Goal: Task Accomplishment & Management: Manage account settings

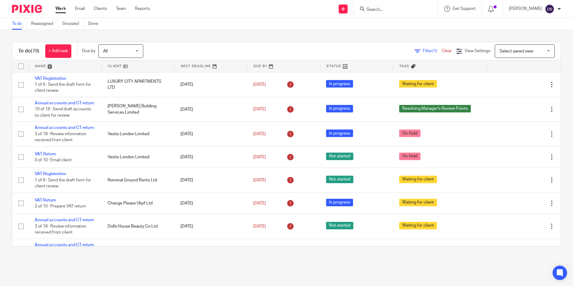
scroll to position [180, 0]
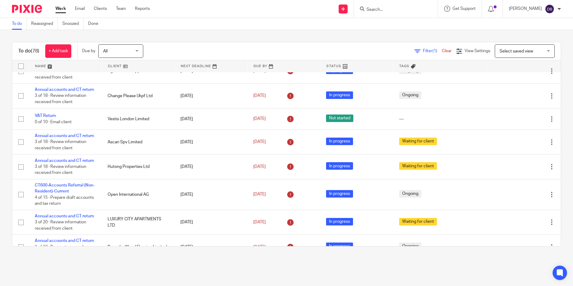
click at [382, 8] on input "Search" at bounding box center [393, 9] width 54 height 5
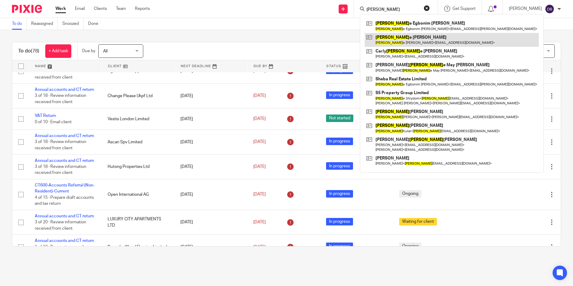
type input "stephani"
click at [400, 38] on link at bounding box center [452, 40] width 174 height 14
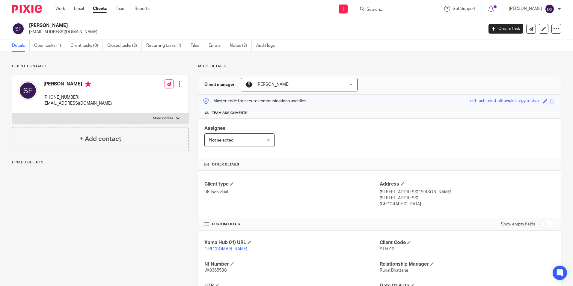
drag, startPoint x: 373, startPoint y: 192, endPoint x: 407, endPoint y: 199, distance: 35.0
click at [407, 199] on div "Client type UK Individual Address 76 Silver Street, Burwell Cambridge, Cambridg…" at bounding box center [379, 194] width 362 height 48
drag, startPoint x: 407, startPoint y: 199, endPoint x: 413, endPoint y: 211, distance: 13.4
click at [413, 212] on div "Client type UK Individual Address 76 Silver Street, Burwell Cambridge, Cambridg…" at bounding box center [379, 194] width 362 height 48
drag, startPoint x: 409, startPoint y: 203, endPoint x: 370, endPoint y: 192, distance: 40.9
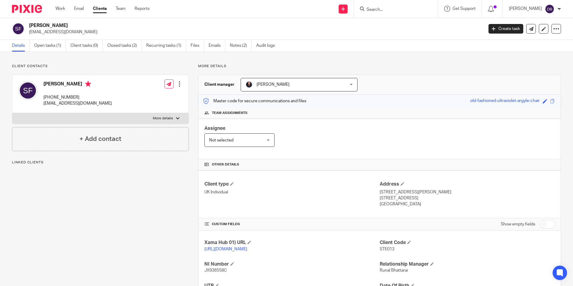
click at [370, 192] on div "Client type UK Individual Address 76 Silver Street, Burwell Cambridge, Cambridg…" at bounding box center [379, 194] width 362 height 48
drag, startPoint x: 370, startPoint y: 192, endPoint x: 356, endPoint y: 195, distance: 13.9
click at [356, 195] on p "UK Individual" at bounding box center [291, 192] width 175 height 6
drag, startPoint x: 375, startPoint y: 192, endPoint x: 413, endPoint y: 200, distance: 38.8
click at [413, 200] on div "Client type UK Individual Address 76 Silver Street, Burwell Cambridge, Cambridg…" at bounding box center [379, 194] width 362 height 48
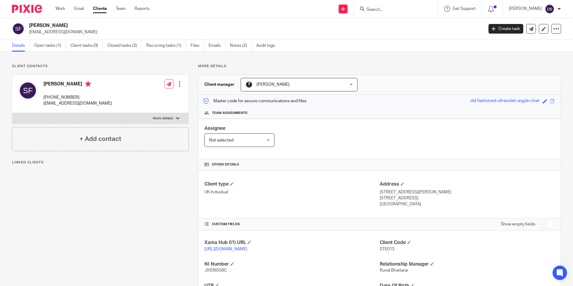
drag, startPoint x: 413, startPoint y: 200, endPoint x: 413, endPoint y: 208, distance: 7.5
click at [413, 208] on div "Client type UK Individual Address 76 Silver Street, Burwell Cambridge, Cambridg…" at bounding box center [379, 194] width 362 height 48
drag, startPoint x: 410, startPoint y: 204, endPoint x: 375, endPoint y: 194, distance: 36.4
click at [375, 194] on div "Client type UK Individual Address 76 Silver Street, Burwell Cambridge, Cambridg…" at bounding box center [379, 194] width 362 height 48
drag, startPoint x: 375, startPoint y: 194, endPoint x: 353, endPoint y: 192, distance: 22.2
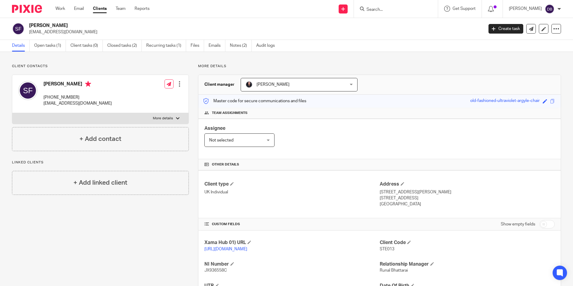
click at [353, 192] on p "UK Individual" at bounding box center [291, 192] width 175 height 6
drag, startPoint x: 408, startPoint y: 204, endPoint x: 372, endPoint y: 193, distance: 37.8
click at [373, 194] on div "Client type UK Individual Address 76 Silver Street, Burwell Cambridge, Cambridg…" at bounding box center [379, 194] width 362 height 48
drag, startPoint x: 372, startPoint y: 193, endPoint x: 370, endPoint y: 189, distance: 4.2
click at [370, 189] on p "UK Individual" at bounding box center [291, 192] width 175 height 6
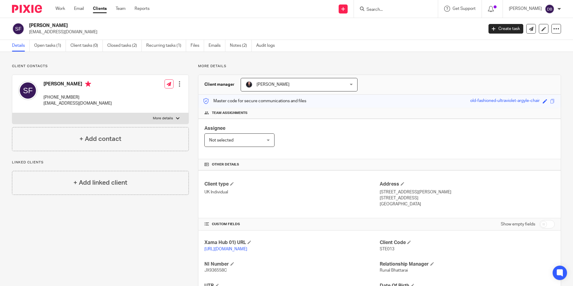
drag, startPoint x: 370, startPoint y: 189, endPoint x: 396, endPoint y: 202, distance: 28.7
click at [396, 202] on div "Client type UK Individual Address 76 Silver Street, Burwell Cambridge, Cambridg…" at bounding box center [379, 194] width 362 height 48
drag, startPoint x: 396, startPoint y: 202, endPoint x: 410, endPoint y: 207, distance: 14.7
click at [410, 207] on p "United Kingdom" at bounding box center [467, 204] width 175 height 6
drag, startPoint x: 410, startPoint y: 204, endPoint x: 365, endPoint y: 192, distance: 46.5
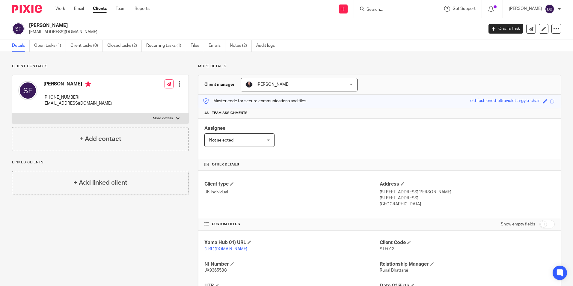
click at [365, 193] on div "Client type UK Individual Address 76 Silver Street, Burwell Cambridge, Cambridg…" at bounding box center [379, 194] width 362 height 48
click at [488, 189] on p "76 Silver Street, Burwell" at bounding box center [467, 192] width 175 height 6
click at [62, 7] on link "Work" at bounding box center [60, 9] width 10 height 6
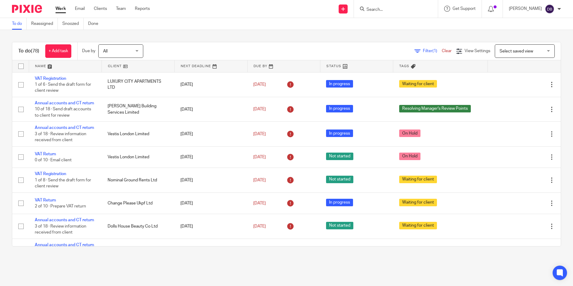
click at [380, 7] on input "Search" at bounding box center [393, 9] width 54 height 5
type input "charles"
click at [387, 6] on form "charles" at bounding box center [398, 8] width 64 height 7
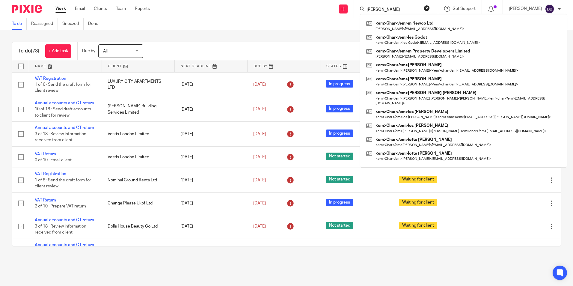
drag, startPoint x: 387, startPoint y: 6, endPoint x: 329, endPoint y: 15, distance: 58.8
click at [325, 14] on div "Send new email Create task Add client charles <em>Char</em>m Newco Ltd Rasul Ch…" at bounding box center [366, 9] width 414 height 18
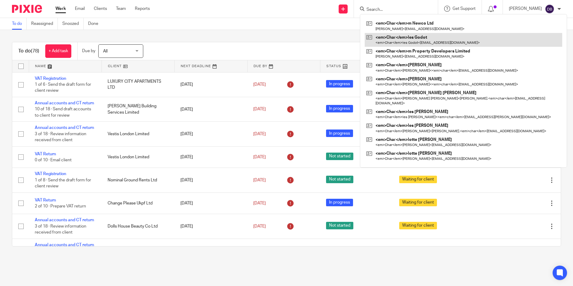
click at [401, 39] on link at bounding box center [464, 40] width 198 height 14
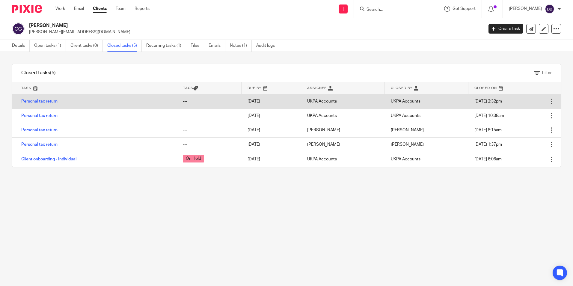
click at [46, 102] on link "Personal tax return" at bounding box center [39, 101] width 36 height 4
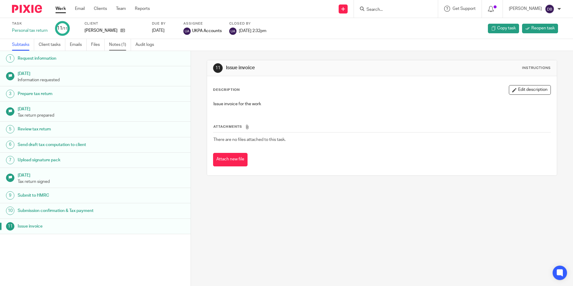
click at [120, 40] on link "Notes (1)" at bounding box center [120, 45] width 22 height 12
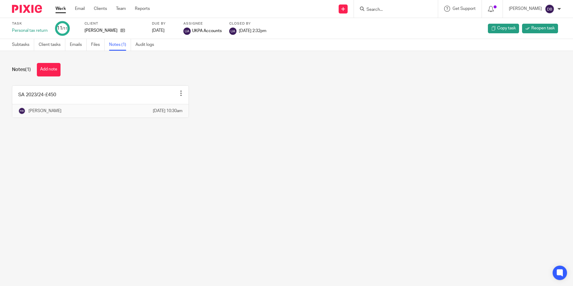
click at [109, 167] on main "Task Personal tax return 11 /11 Client [PERSON_NAME] Due by [DATE] Assignee UKP…" at bounding box center [286, 143] width 573 height 286
drag, startPoint x: 31, startPoint y: 45, endPoint x: 46, endPoint y: 45, distance: 15.6
click at [31, 45] on link "Subtasks" at bounding box center [23, 45] width 22 height 12
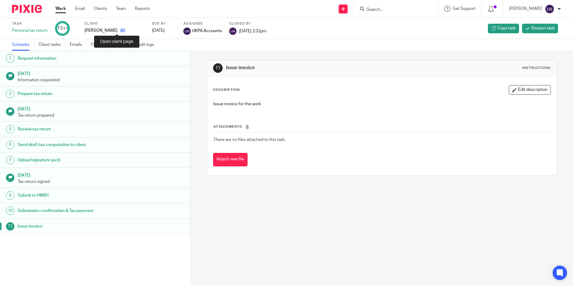
click at [120, 30] on icon at bounding box center [122, 30] width 4 height 4
click at [394, 6] on form at bounding box center [398, 8] width 64 height 7
click at [388, 8] on input "Search" at bounding box center [393, 9] width 54 height 5
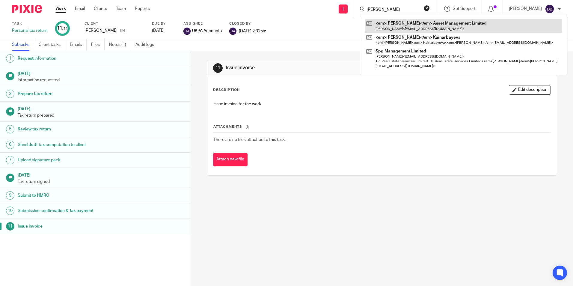
type input "elvia"
click at [396, 26] on link at bounding box center [464, 26] width 198 height 14
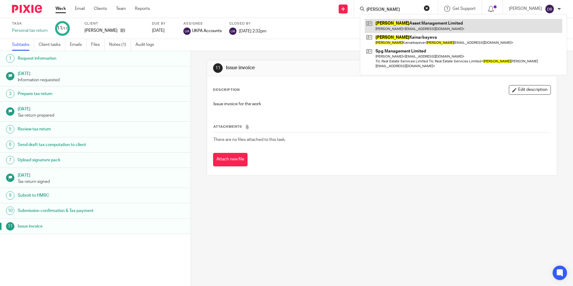
click at [395, 25] on link at bounding box center [464, 26] width 198 height 14
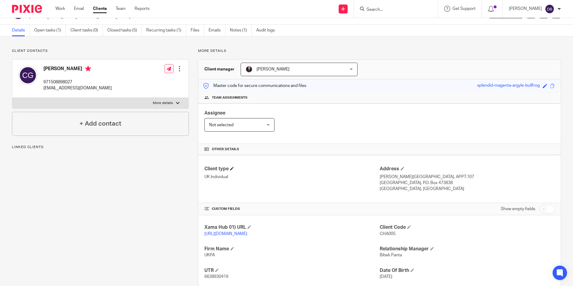
scroll to position [30, 0]
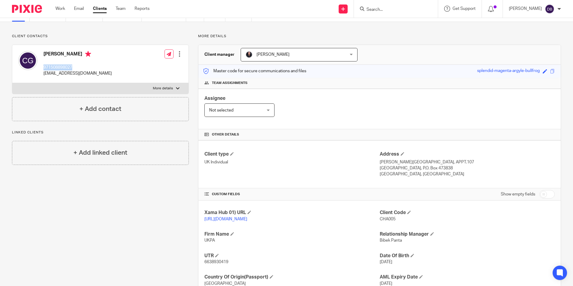
drag, startPoint x: 41, startPoint y: 66, endPoint x: 75, endPoint y: 66, distance: 33.6
click at [75, 66] on div "[PERSON_NAME] 971508898027 [EMAIL_ADDRESS][DOMAIN_NAME]" at bounding box center [65, 64] width 94 height 32
copy p "971508898027"
click at [139, 71] on div "[PERSON_NAME] 971508898027 [EMAIL_ADDRESS][DOMAIN_NAME] Edit contact Create cli…" at bounding box center [100, 64] width 176 height 38
drag, startPoint x: 81, startPoint y: 66, endPoint x: 41, endPoint y: 66, distance: 39.6
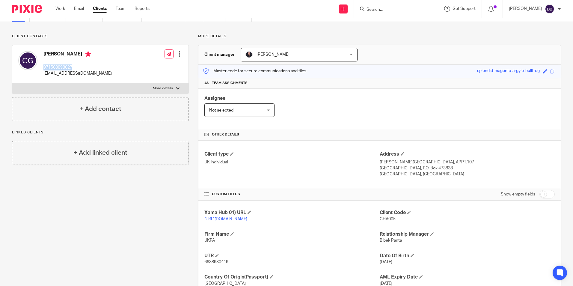
click at [41, 66] on div "[PERSON_NAME] 971508898027 [EMAIL_ADDRESS][DOMAIN_NAME]" at bounding box center [65, 64] width 94 height 32
copy p "971508898027"
click at [74, 66] on p "971508898027" at bounding box center [77, 67] width 68 height 6
drag, startPoint x: 74, startPoint y: 66, endPoint x: 55, endPoint y: 67, distance: 19.2
click at [55, 67] on p "971508898027" at bounding box center [77, 67] width 68 height 6
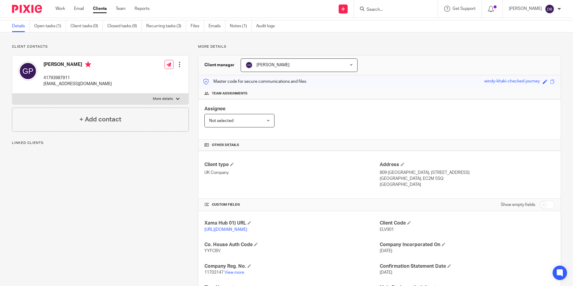
scroll to position [30, 0]
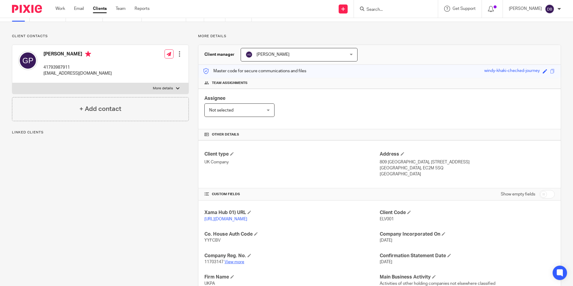
click at [236, 264] on link "View more" at bounding box center [234, 262] width 20 height 4
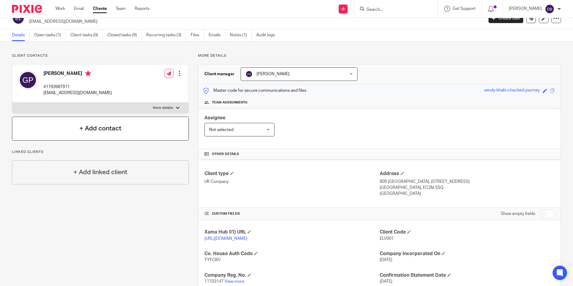
scroll to position [0, 0]
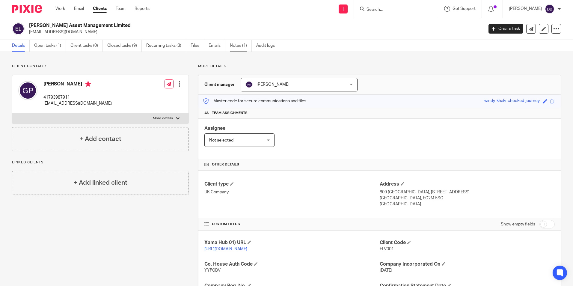
click at [247, 45] on link "Notes (1)" at bounding box center [241, 46] width 22 height 12
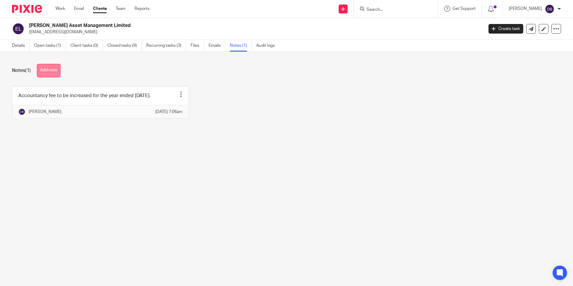
click at [55, 70] on button "Add note" at bounding box center [49, 70] width 24 height 13
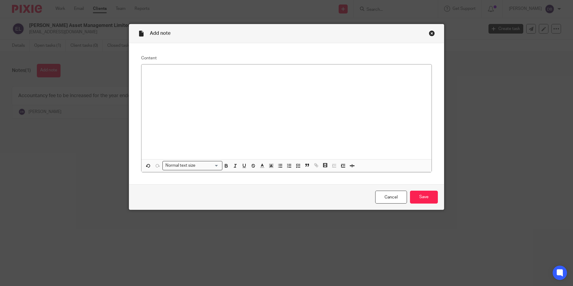
drag, startPoint x: 214, startPoint y: 88, endPoint x: 212, endPoint y: 85, distance: 3.2
click at [214, 88] on div at bounding box center [286, 111] width 290 height 95
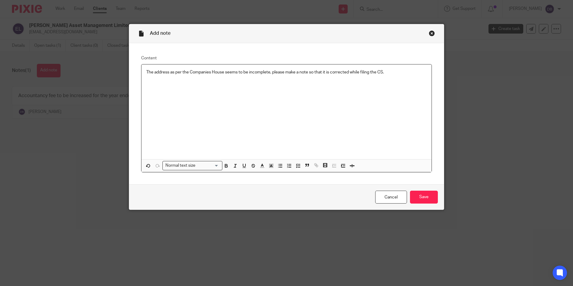
click at [270, 72] on p "The address as per the Companies House seems to be incomplete, please make a no…" at bounding box center [286, 72] width 281 height 6
drag, startPoint x: 272, startPoint y: 73, endPoint x: 389, endPoint y: 73, distance: 117.2
click at [389, 73] on p "The address as per the Companies House seems to be incomplete, please make a no…" at bounding box center [286, 72] width 281 height 6
click at [428, 199] on input "Save" at bounding box center [424, 197] width 28 height 13
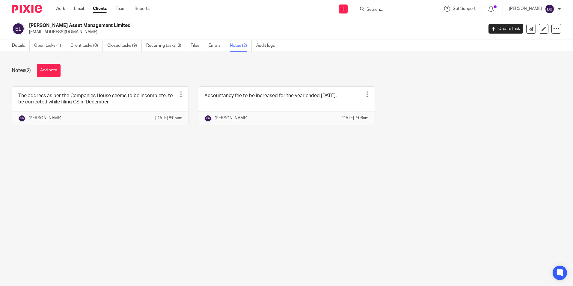
click at [386, 6] on form at bounding box center [398, 8] width 64 height 7
click at [392, 11] on input "Search" at bounding box center [393, 9] width 54 height 5
click at [384, 9] on input "Search" at bounding box center [393, 9] width 54 height 5
type input "chnage"
click at [403, 22] on link at bounding box center [415, 26] width 101 height 14
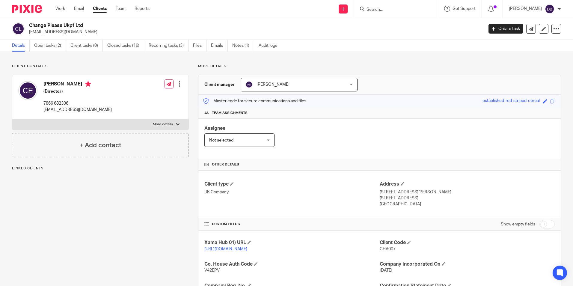
click at [61, 46] on link "Open tasks (2)" at bounding box center [50, 46] width 32 height 12
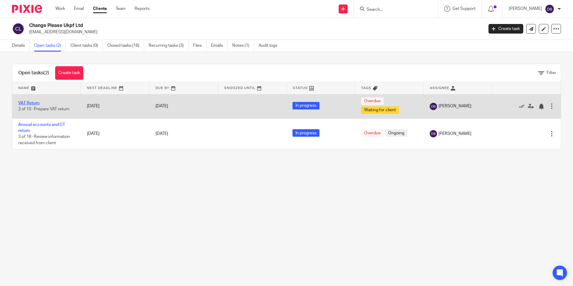
click at [37, 102] on link "VAT Return" at bounding box center [28, 103] width 21 height 4
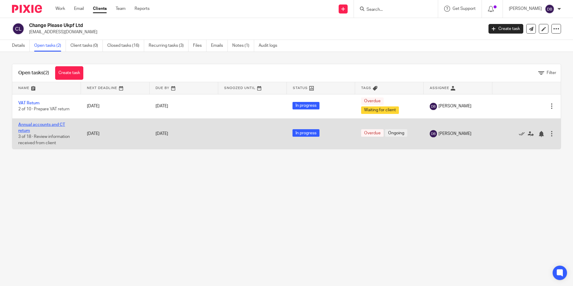
click at [53, 123] on link "Annual accounts and CT return" at bounding box center [41, 128] width 47 height 10
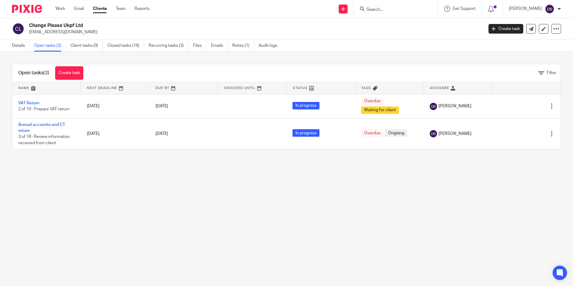
click at [380, 7] on input "Search" at bounding box center [393, 9] width 54 height 5
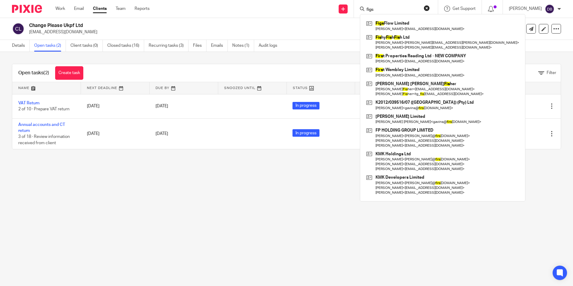
type input "figs"
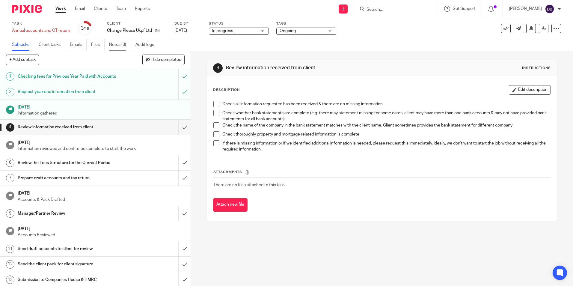
click at [117, 47] on link "Notes (3)" at bounding box center [120, 45] width 22 height 12
